Goal: Find specific page/section: Find specific page/section

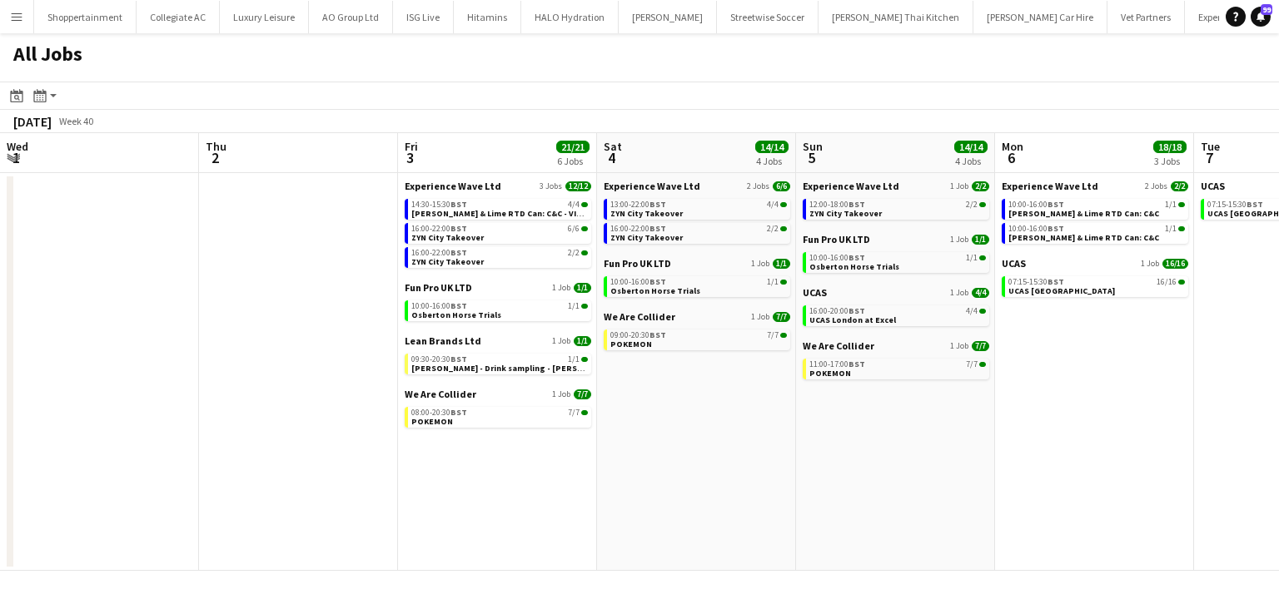
click at [24, 9] on button "Menu" at bounding box center [16, 16] width 33 height 33
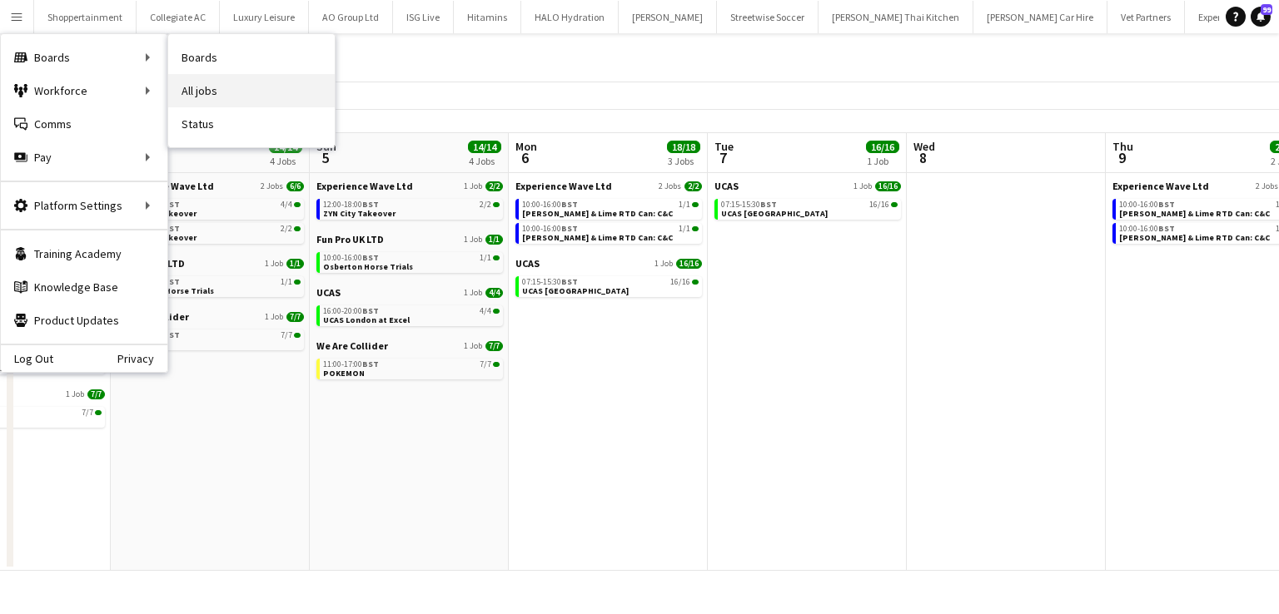
click at [189, 87] on link "All jobs" at bounding box center [251, 90] width 167 height 33
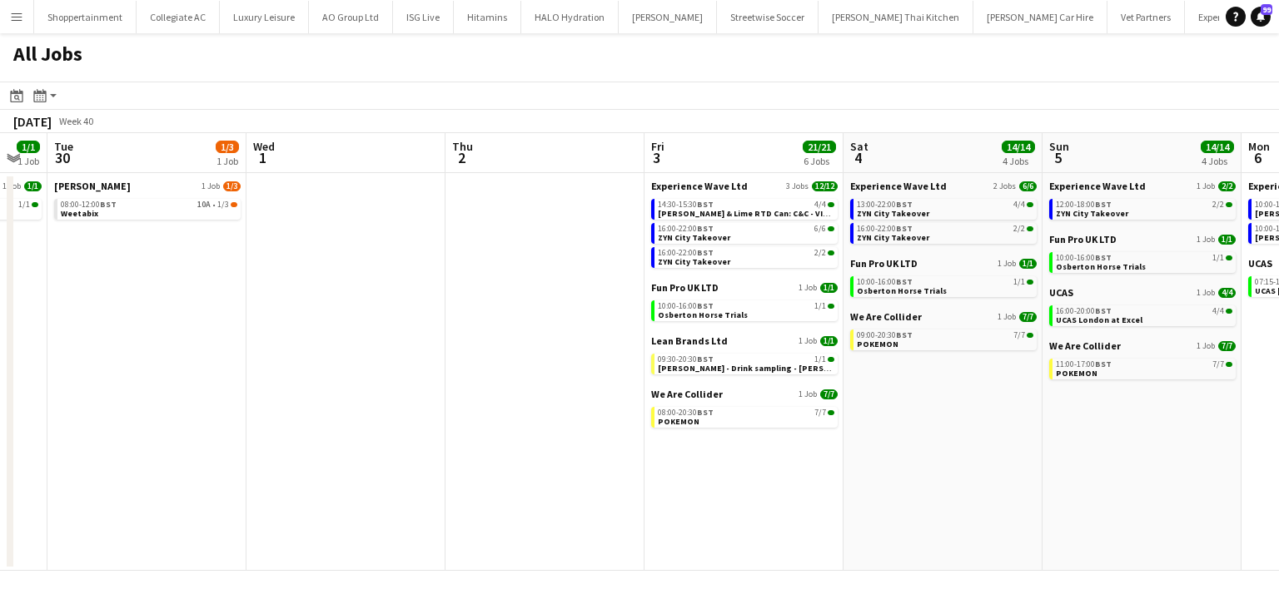
scroll to position [0, 386]
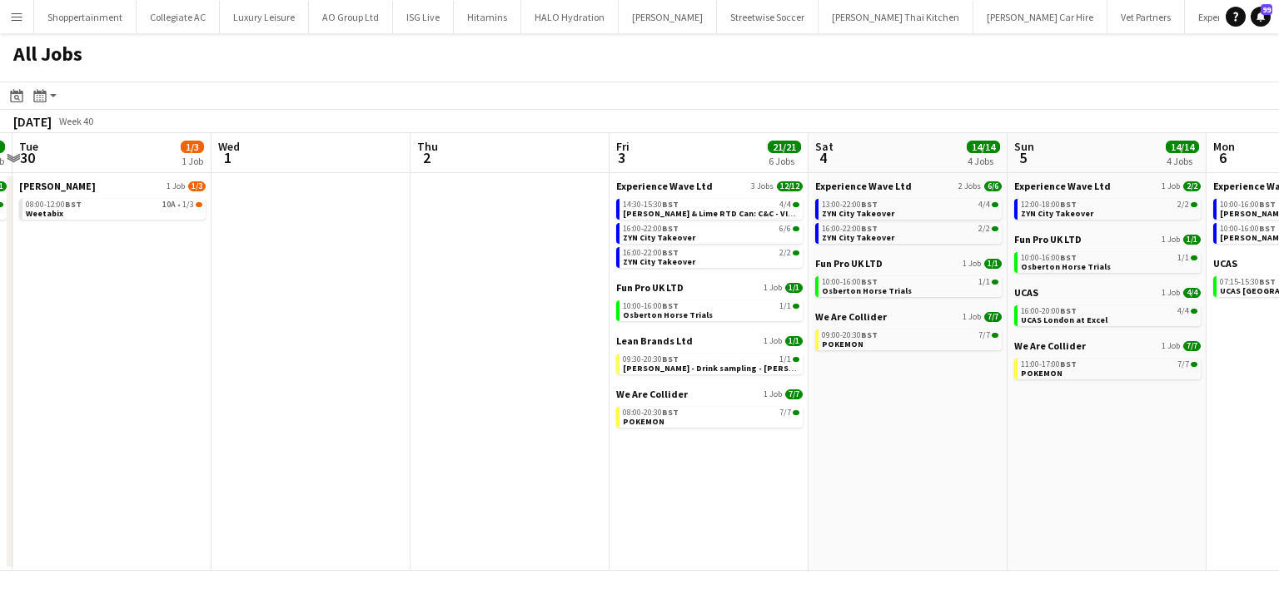
drag, startPoint x: 580, startPoint y: 434, endPoint x: 1278, endPoint y: 450, distance: 698.8
click at [1278, 450] on app-calendar-viewport "Sun 28 4/4 3 Jobs Mon 29 1/1 1 Job Tue 30 1/3 1 Job Wed 1 Thu 2 Fri 3 21/21 6 J…" at bounding box center [639, 352] width 1279 height 438
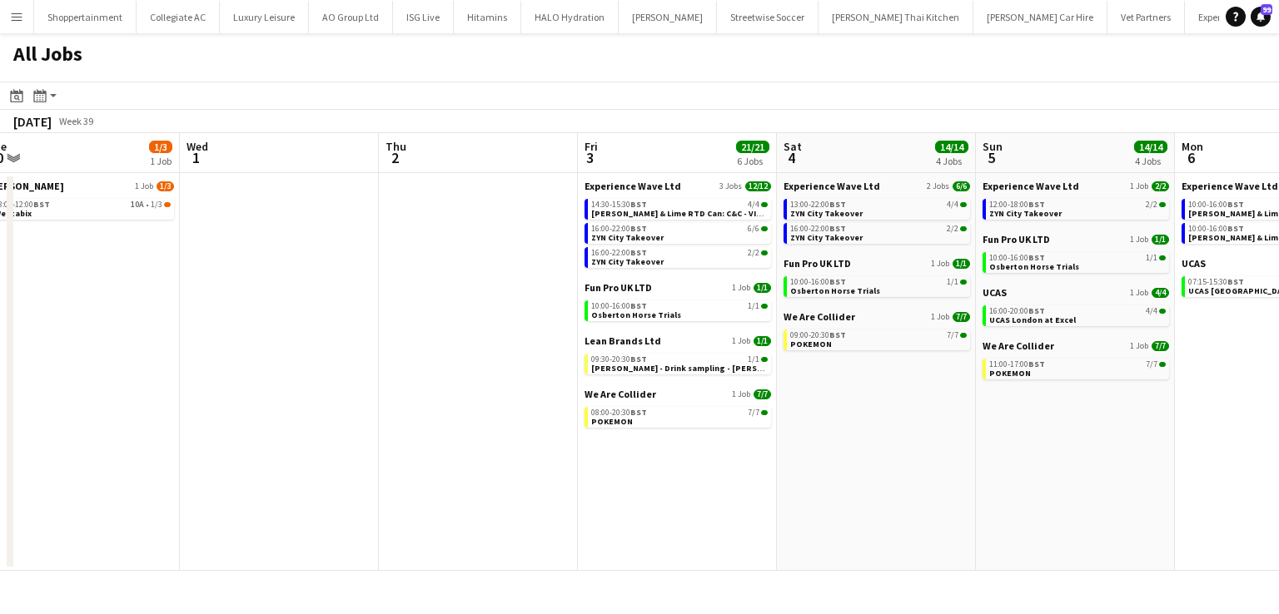
scroll to position [0, 721]
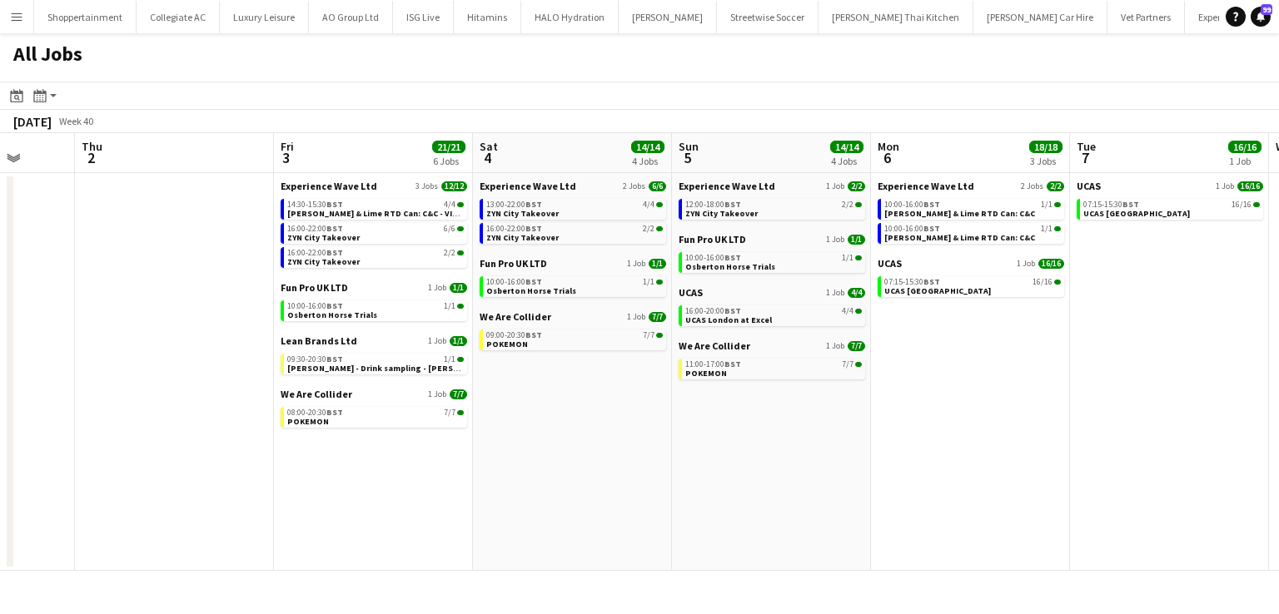
drag, startPoint x: 418, startPoint y: 368, endPoint x: 0, endPoint y: 363, distance: 418.0
click at [0, 363] on app-calendar-viewport "Sun 28 4/4 3 Jobs Mon 29 1/1 1 Job Tue 30 1/3 1 Job Wed 1 Thu 2 Fri 3 21/21 6 J…" at bounding box center [639, 352] width 1279 height 438
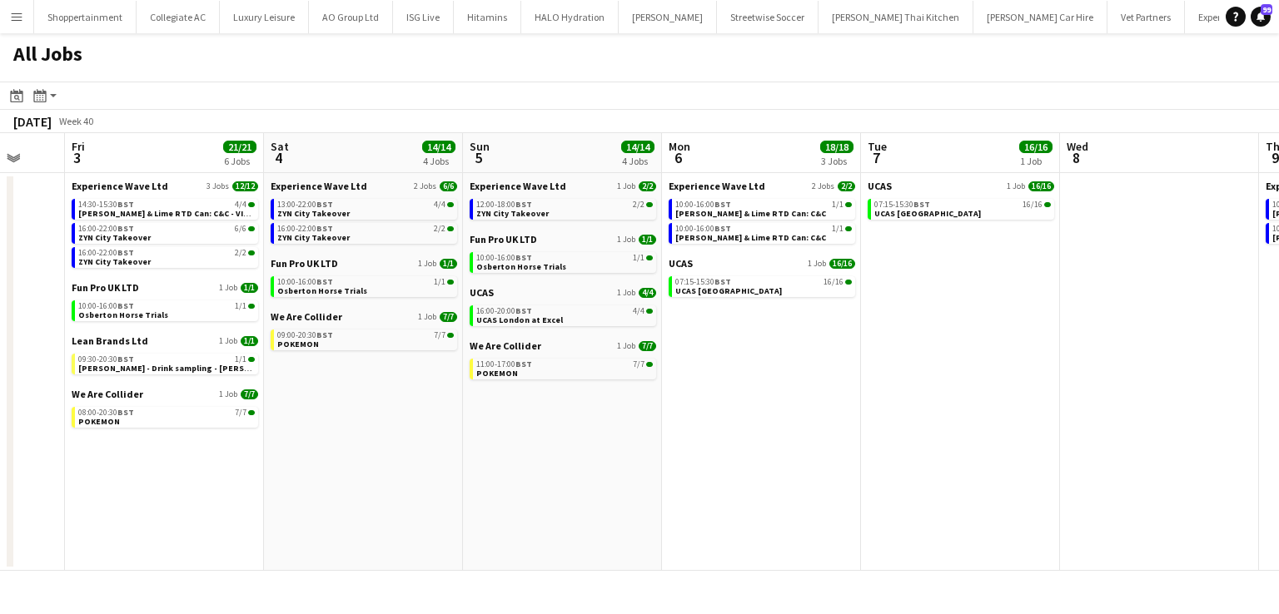
scroll to position [0, 578]
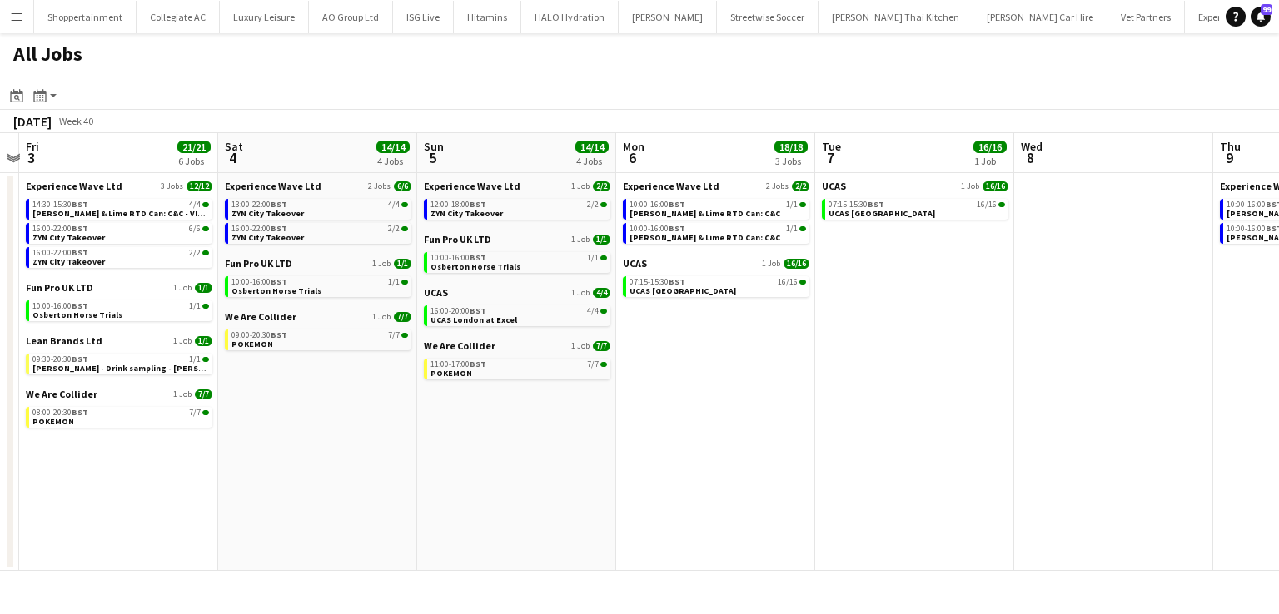
drag, startPoint x: 741, startPoint y: 430, endPoint x: 486, endPoint y: 465, distance: 257.1
click at [486, 465] on app-calendar-viewport "Tue 30 1/3 1 Job Wed 1 Thu 2 Fri 3 21/21 6 Jobs Sat 4 14/14 4 Jobs Sun 5 14/14 …" at bounding box center [639, 352] width 1279 height 438
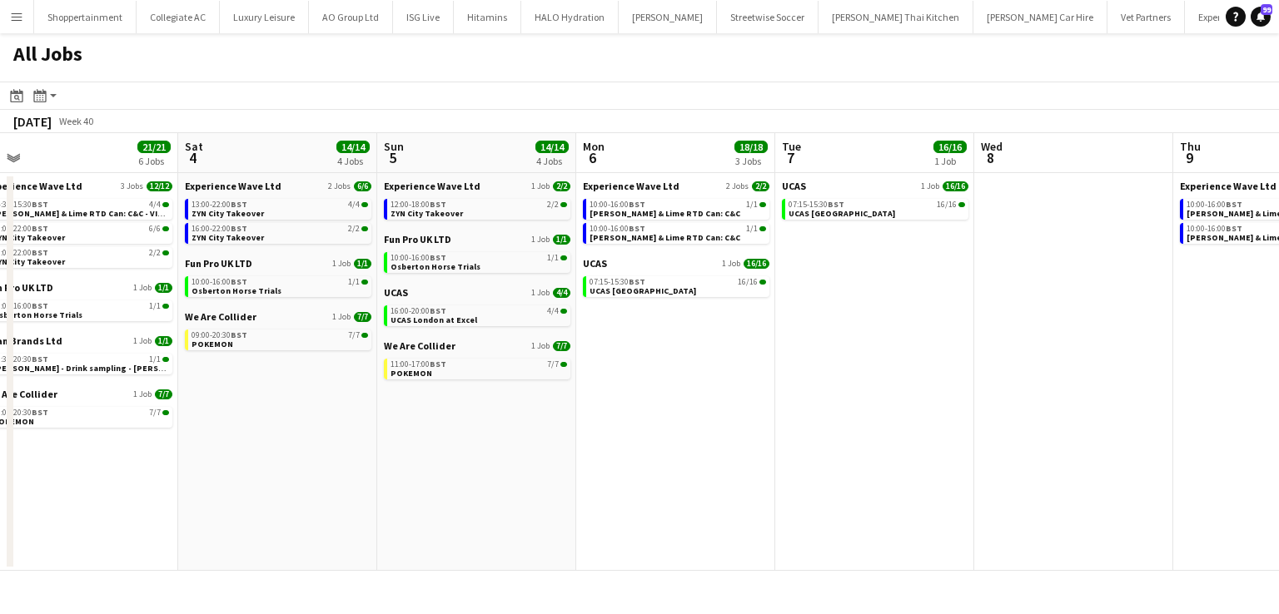
scroll to position [0, 393]
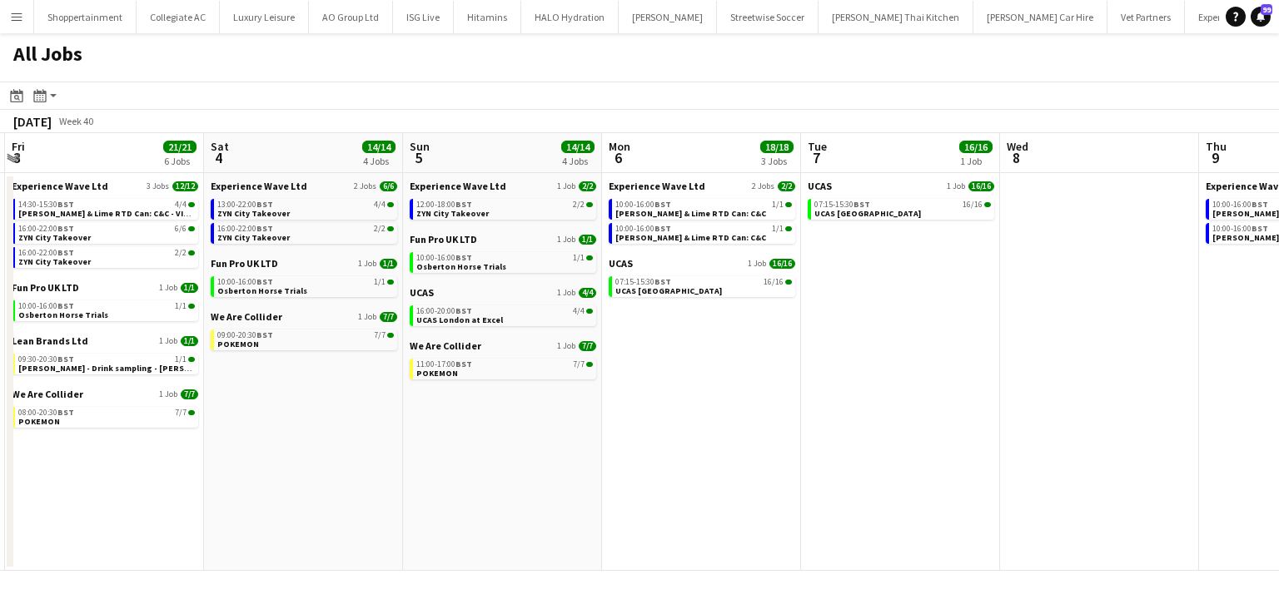
drag, startPoint x: 834, startPoint y: 456, endPoint x: 832, endPoint y: 495, distance: 39.2
click at [832, 495] on app-calendar-viewport "Wed 1 Thu 2 Fri 3 21/21 6 Jobs Sat 4 14/14 4 Jobs Sun 5 14/14 4 Jobs Mon 6 18/1…" at bounding box center [639, 352] width 1279 height 438
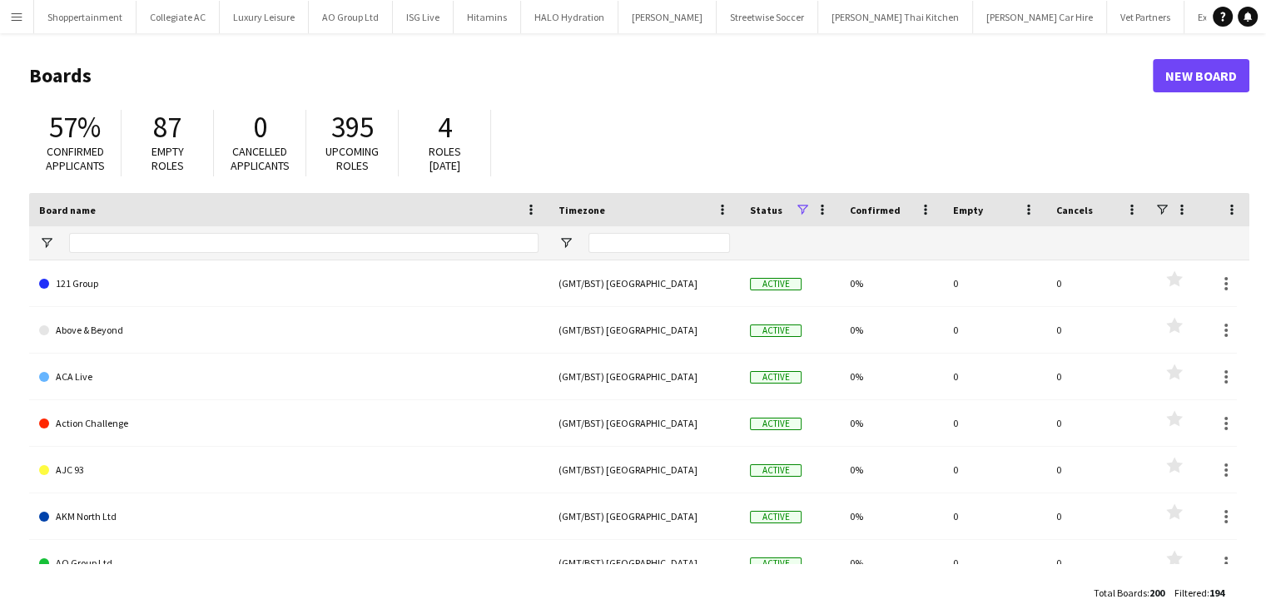
click at [27, 17] on button "Menu" at bounding box center [16, 16] width 33 height 33
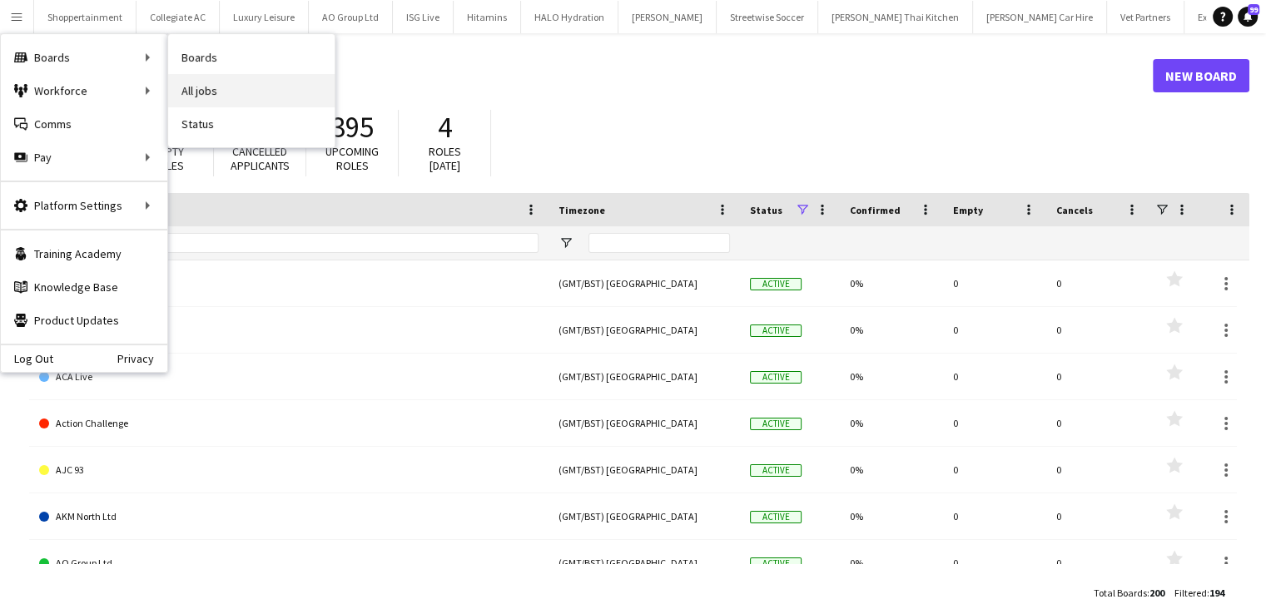
click at [204, 86] on link "All jobs" at bounding box center [251, 90] width 167 height 33
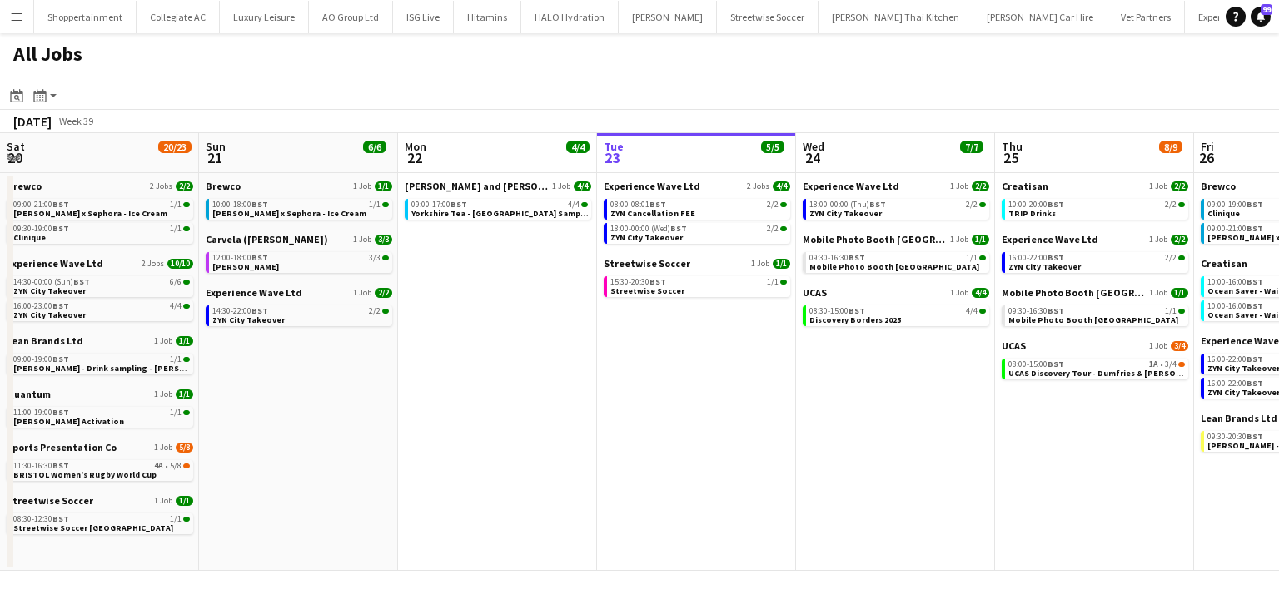
scroll to position [0, 398]
